Goal: Task Accomplishment & Management: Manage account settings

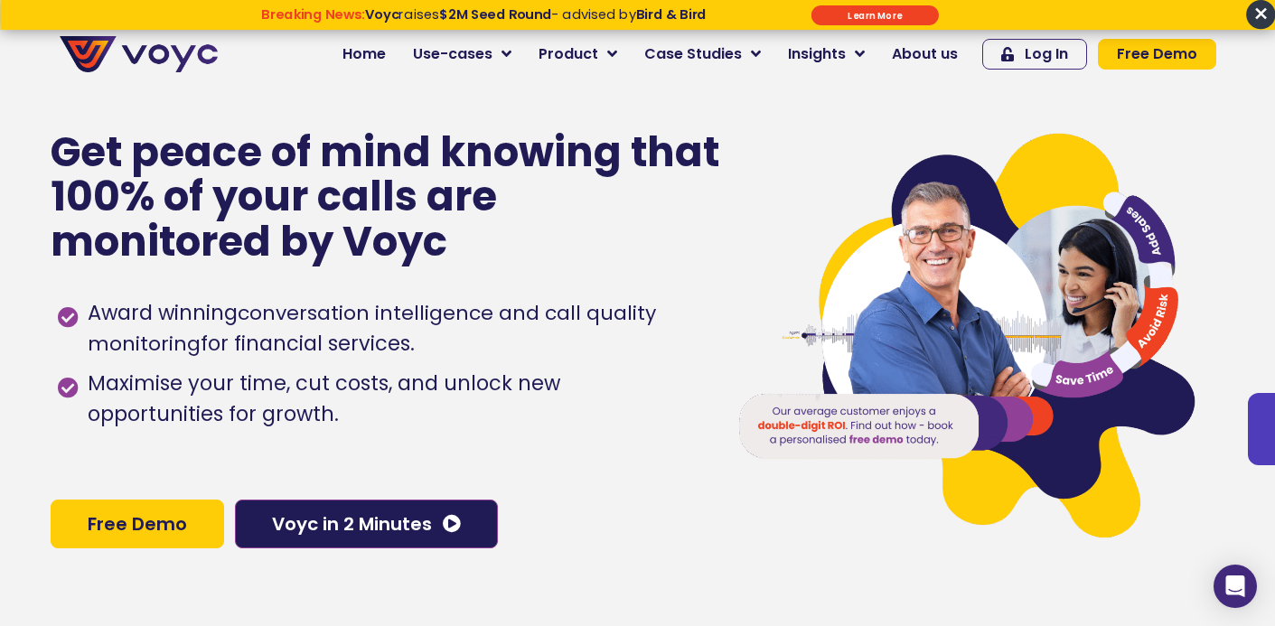
click at [1255, 21] on span "×" at bounding box center [1260, 14] width 29 height 29
click at [1018, 43] on link "Log In" at bounding box center [1034, 54] width 105 height 31
